Goal: Task Accomplishment & Management: Complete application form

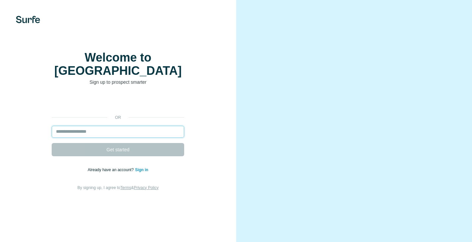
click at [78, 127] on input "email" at bounding box center [118, 132] width 132 height 12
type input "**********"
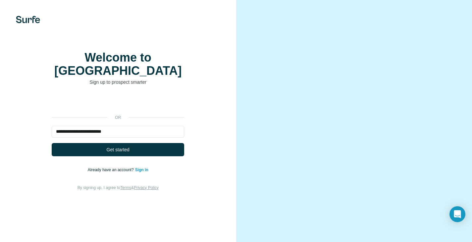
click at [241, 57] on div at bounding box center [354, 121] width 236 height 242
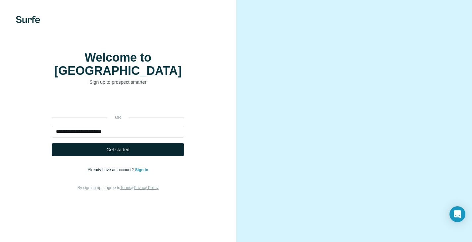
click at [117, 150] on span "Get started" at bounding box center [118, 149] width 23 height 7
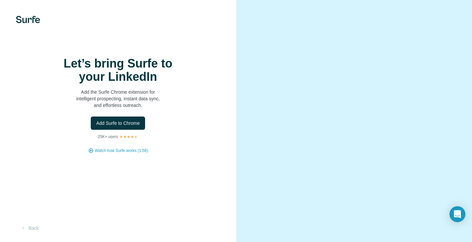
scroll to position [12, 0]
click at [124, 116] on button "Add Surfe to Chrome" at bounding box center [118, 122] width 54 height 13
click at [34, 224] on button "Back" at bounding box center [29, 228] width 27 height 12
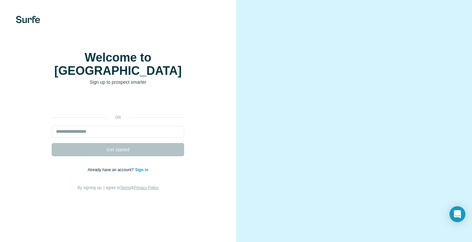
click at [141, 170] on link "Sign in" at bounding box center [141, 169] width 13 height 5
click at [118, 130] on input "email" at bounding box center [118, 132] width 132 height 12
type input "**********"
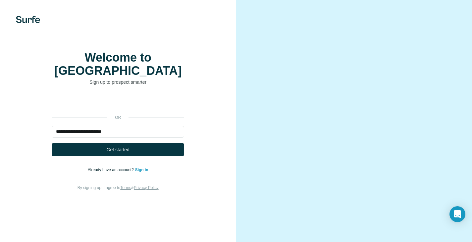
click at [231, 69] on div "**********" at bounding box center [118, 121] width 236 height 242
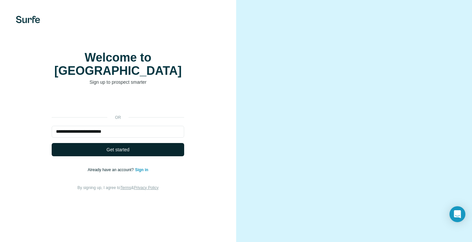
click at [134, 146] on button "Get started" at bounding box center [118, 149] width 132 height 13
click at [119, 149] on span "Get started" at bounding box center [118, 149] width 23 height 7
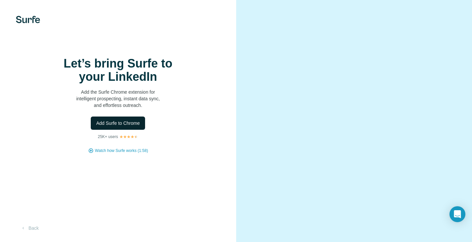
click at [128, 126] on span "Add Surfe to Chrome" at bounding box center [118, 123] width 44 height 7
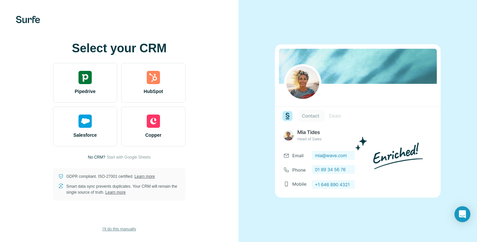
click at [114, 228] on span "I’ll do this manually" at bounding box center [118, 229] width 33 height 6
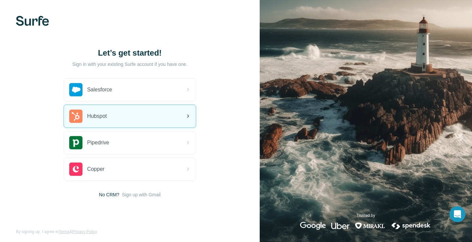
click at [138, 118] on div "Hubspot" at bounding box center [130, 116] width 132 height 23
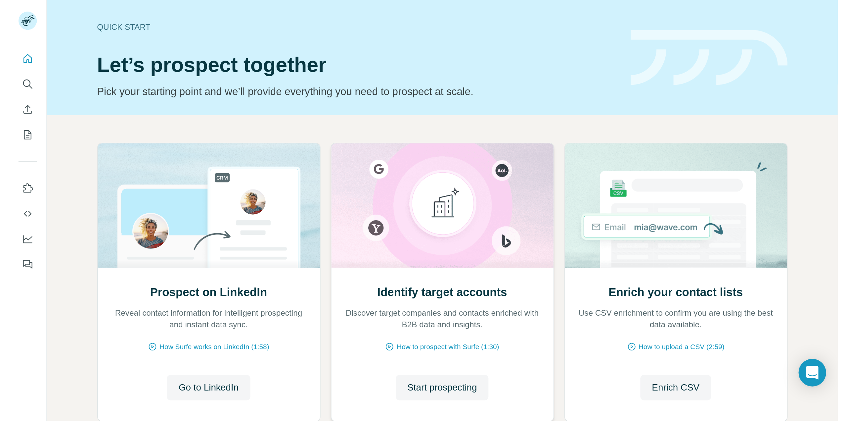
scroll to position [43, 0]
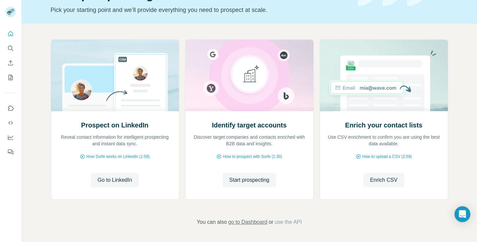
click at [253, 221] on span "go to Dashboard" at bounding box center [247, 222] width 39 height 8
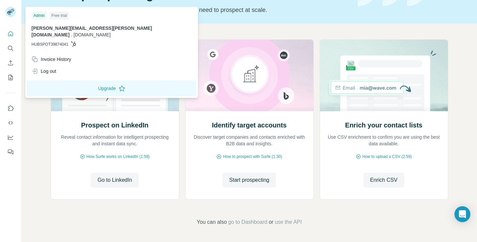
click at [9, 11] on rect at bounding box center [10, 12] width 11 height 11
click at [12, 14] on rect at bounding box center [10, 12] width 11 height 11
click at [11, 31] on icon "Quick start" at bounding box center [10, 33] width 5 height 5
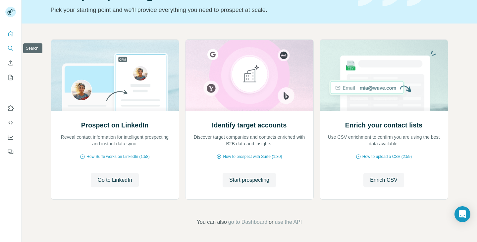
click at [11, 48] on icon "Search" at bounding box center [10, 48] width 7 height 7
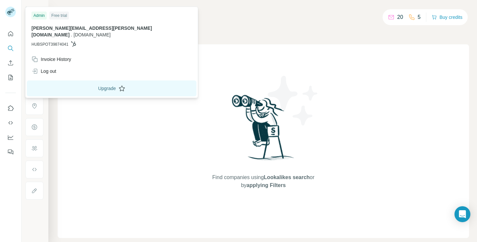
click at [77, 83] on button "Upgrade" at bounding box center [111, 88] width 169 height 16
